Goal: Information Seeking & Learning: Learn about a topic

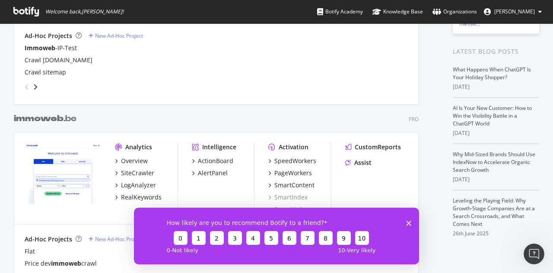
scroll to position [201, 0]
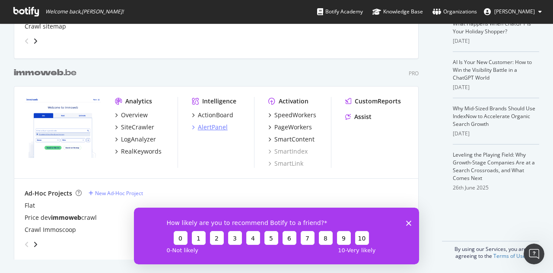
type input "immoweb"
click at [204, 124] on div "AlertPanel" at bounding box center [213, 127] width 30 height 9
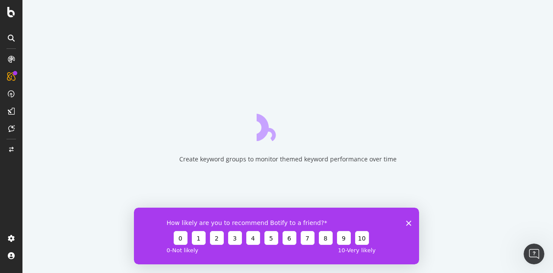
click at [411, 223] on icon "Close survey" at bounding box center [408, 222] width 5 height 5
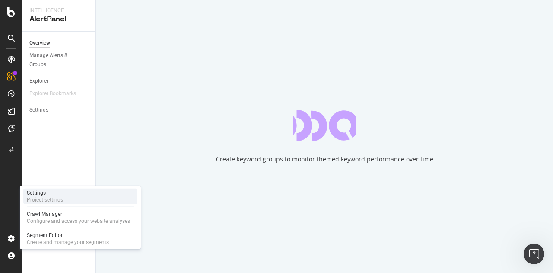
click at [53, 193] on div "Settings" at bounding box center [45, 192] width 36 height 7
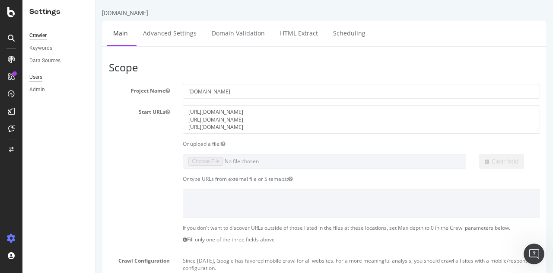
click at [39, 77] on div "Users" at bounding box center [35, 77] width 13 height 9
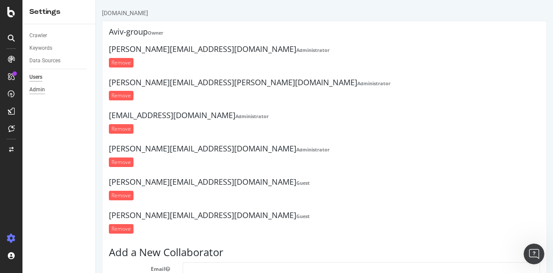
click at [38, 93] on div "Admin" at bounding box center [37, 89] width 16 height 9
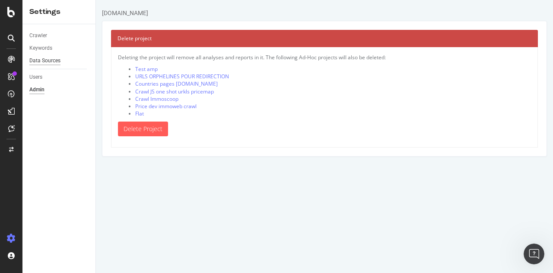
click at [48, 59] on div "Data Sources" at bounding box center [44, 60] width 31 height 9
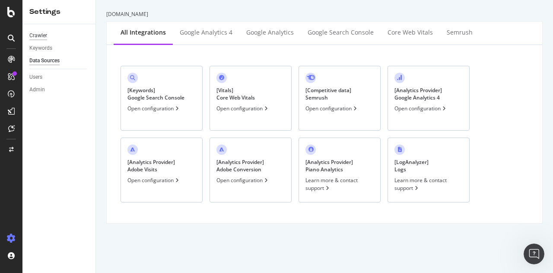
click at [41, 37] on div "Crawler" at bounding box center [38, 35] width 18 height 9
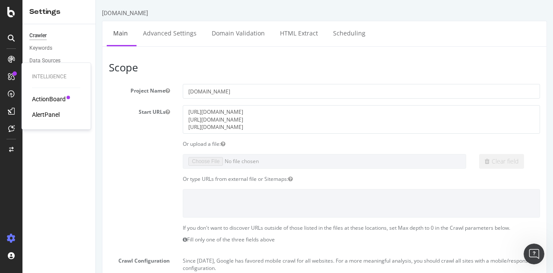
click at [50, 112] on div "AlertPanel" at bounding box center [46, 114] width 28 height 9
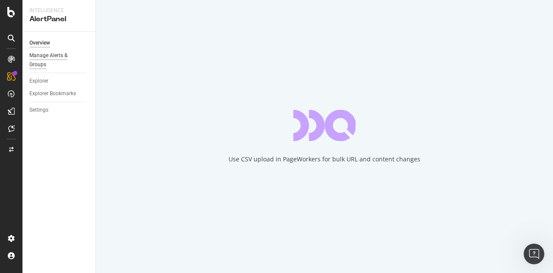
click at [50, 57] on div "Manage Alerts & Groups" at bounding box center [55, 60] width 52 height 18
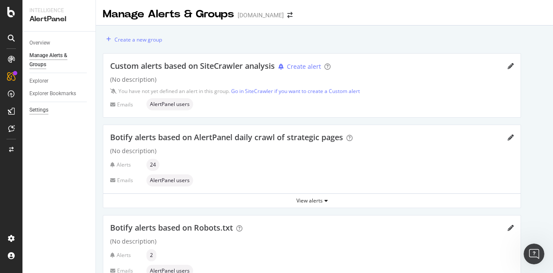
click at [42, 110] on div "Settings" at bounding box center [38, 109] width 19 height 9
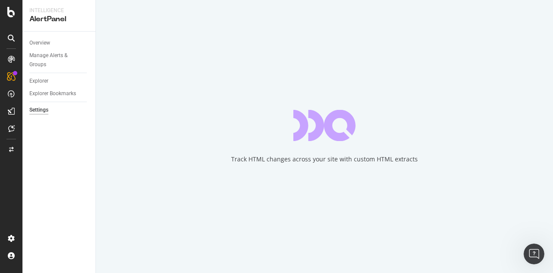
select select "01"
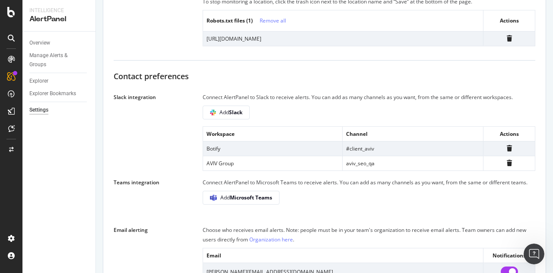
scroll to position [194, 0]
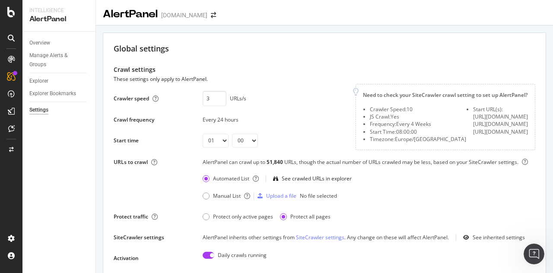
scroll to position [0, 0]
click at [46, 60] on div "Manage Alerts & Groups" at bounding box center [55, 60] width 52 height 18
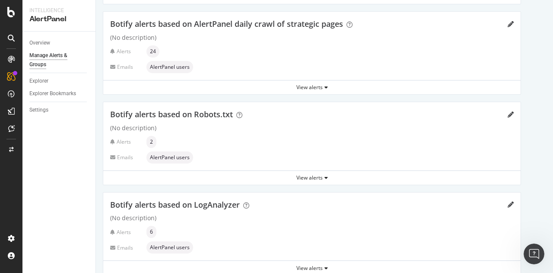
scroll to position [127, 0]
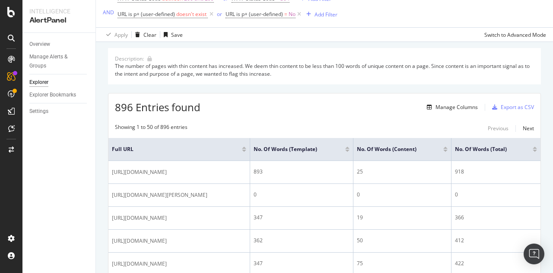
scroll to position [173, 0]
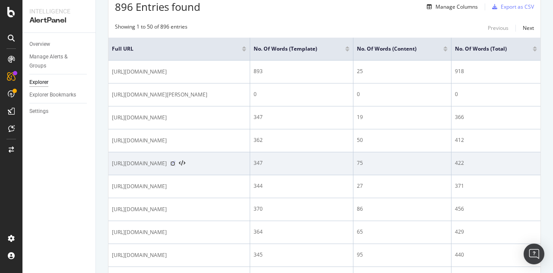
click at [175, 163] on icon at bounding box center [172, 163] width 5 height 5
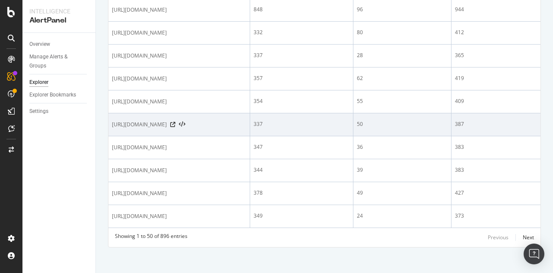
scroll to position [1172, 0]
